Goal: Task Accomplishment & Management: Use online tool/utility

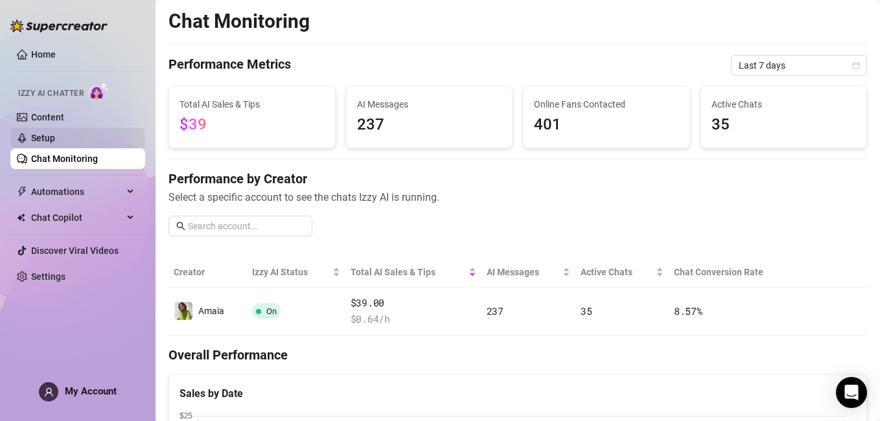
click at [55, 133] on link "Setup" at bounding box center [43, 138] width 24 height 10
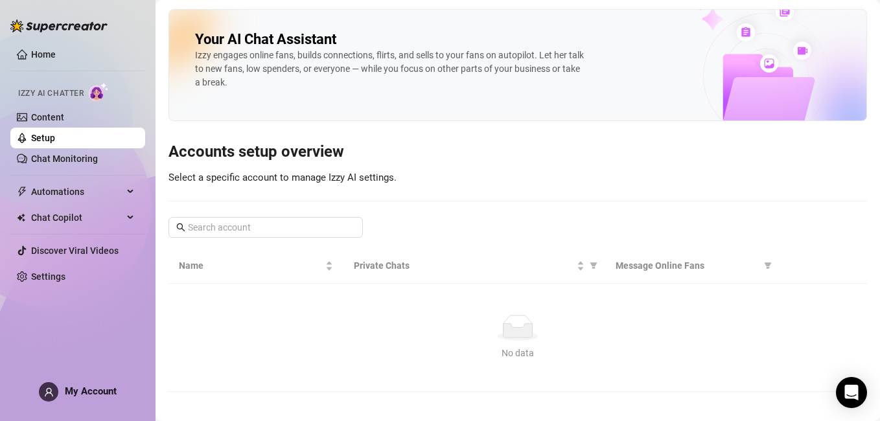
click at [55, 133] on link "Setup" at bounding box center [43, 138] width 24 height 10
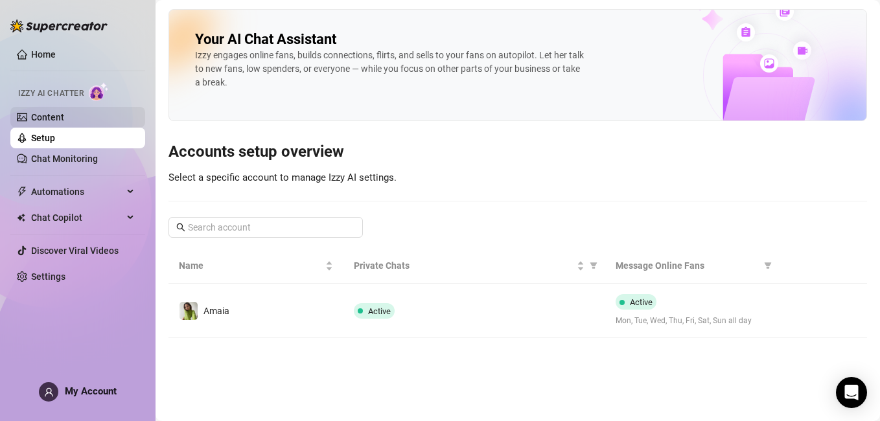
click at [64, 117] on link "Content" at bounding box center [47, 117] width 33 height 10
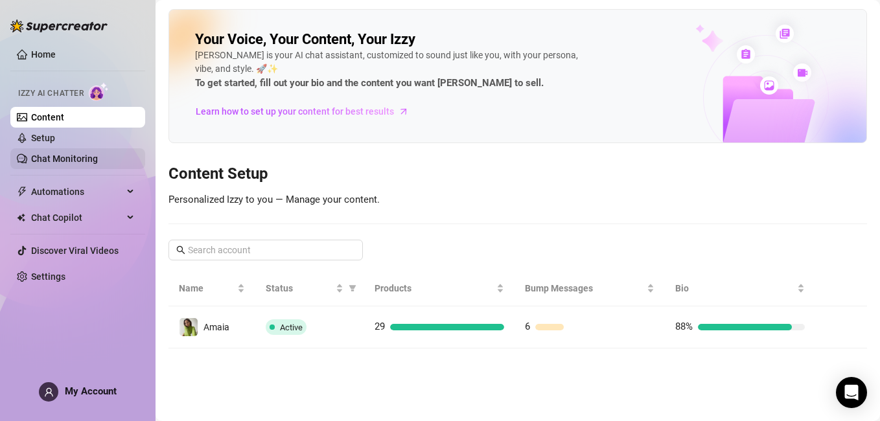
click at [63, 164] on link "Chat Monitoring" at bounding box center [64, 159] width 67 height 10
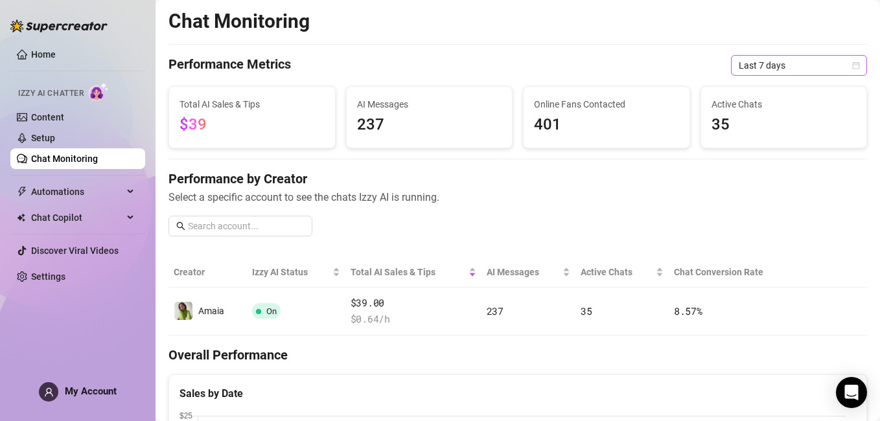
click at [842, 67] on div "Last 7 days" at bounding box center [799, 65] width 136 height 21
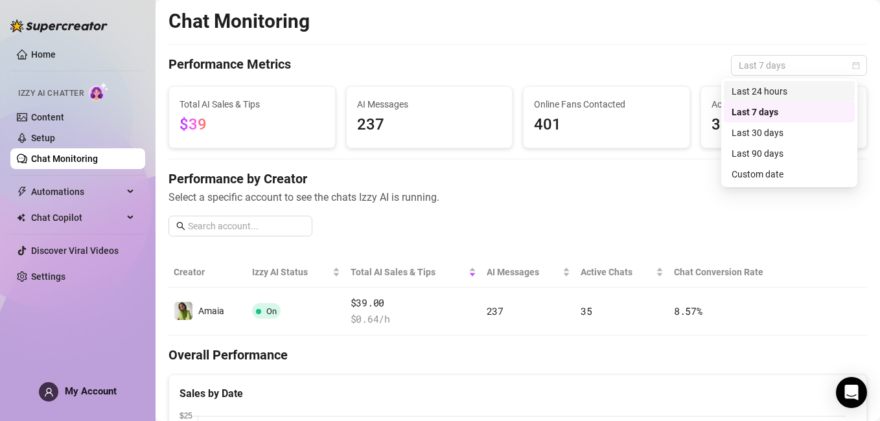
click at [828, 89] on div "Last 24 hours" at bounding box center [789, 91] width 115 height 14
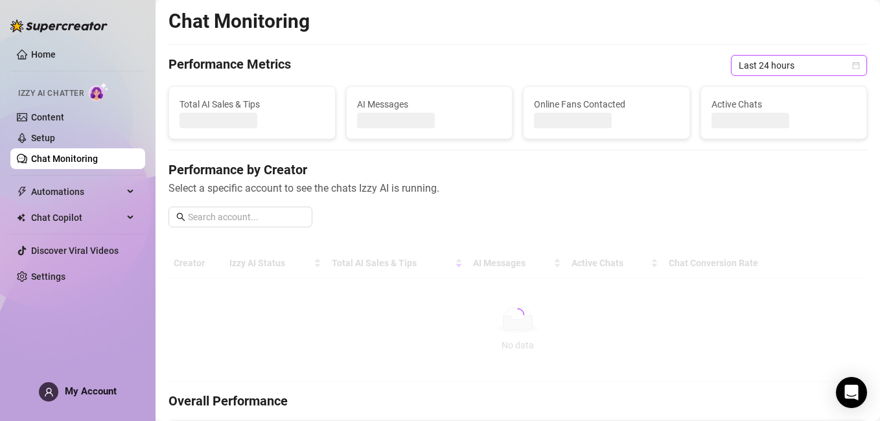
click at [841, 73] on span "Last 24 hours" at bounding box center [799, 65] width 121 height 19
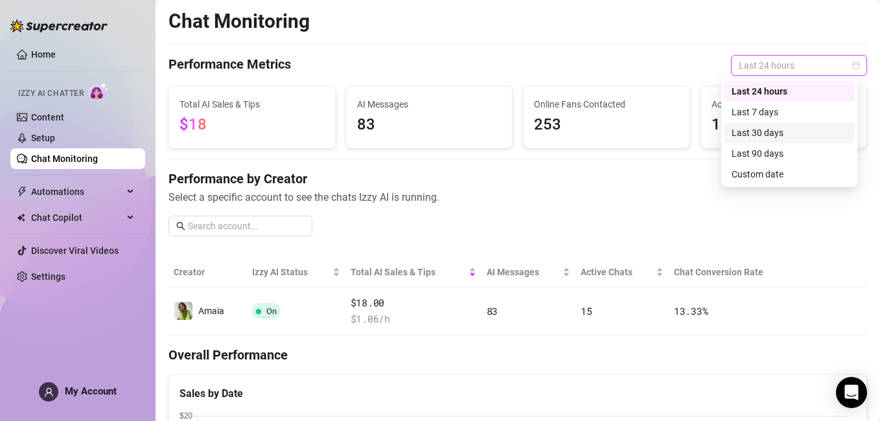
click at [824, 131] on div "Last 30 days" at bounding box center [789, 133] width 115 height 14
